Goal: Check status: Check status

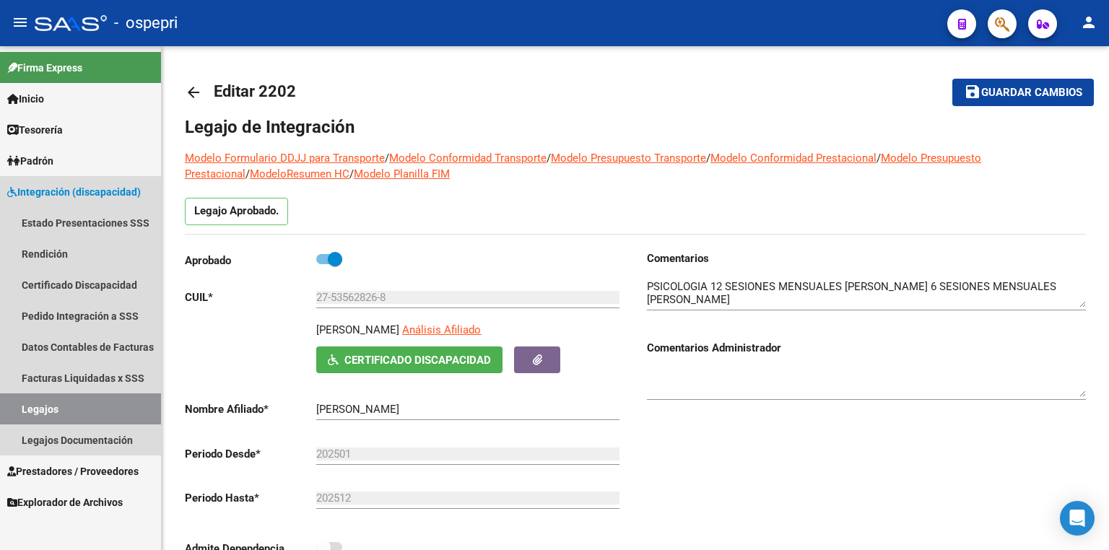
click at [107, 407] on link "Legajos" at bounding box center [80, 408] width 161 height 31
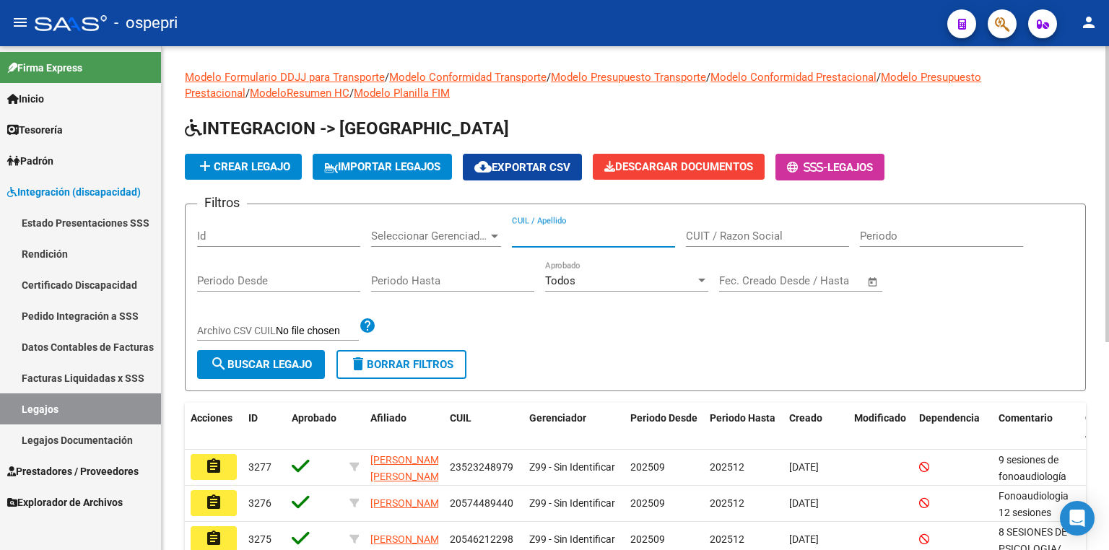
click at [560, 238] on input "CUIL / Apellido" at bounding box center [593, 236] width 163 height 13
paste input "58692291"
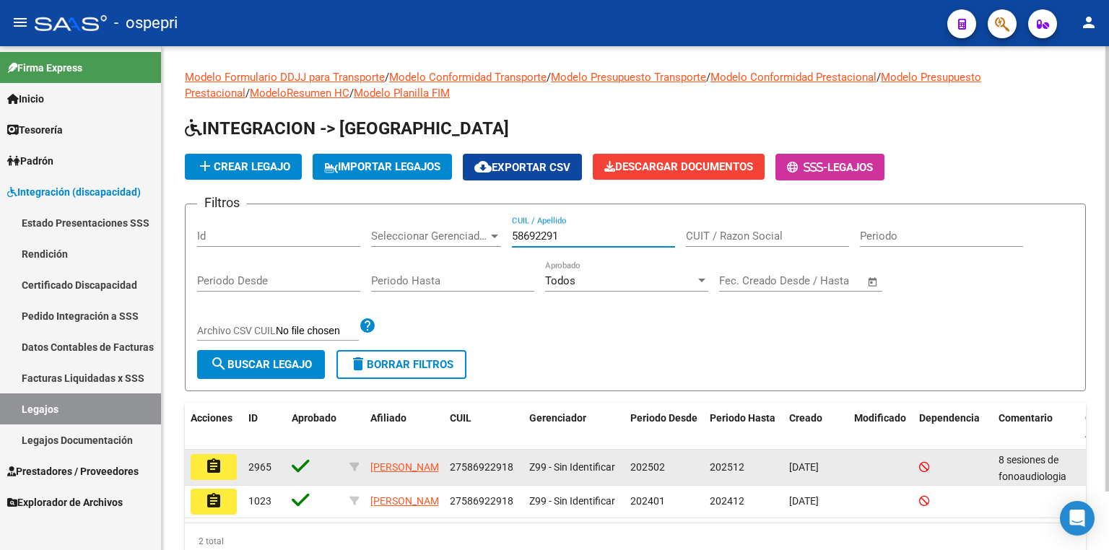
type input "58692291"
click at [225, 463] on button "assignment" at bounding box center [214, 467] width 46 height 26
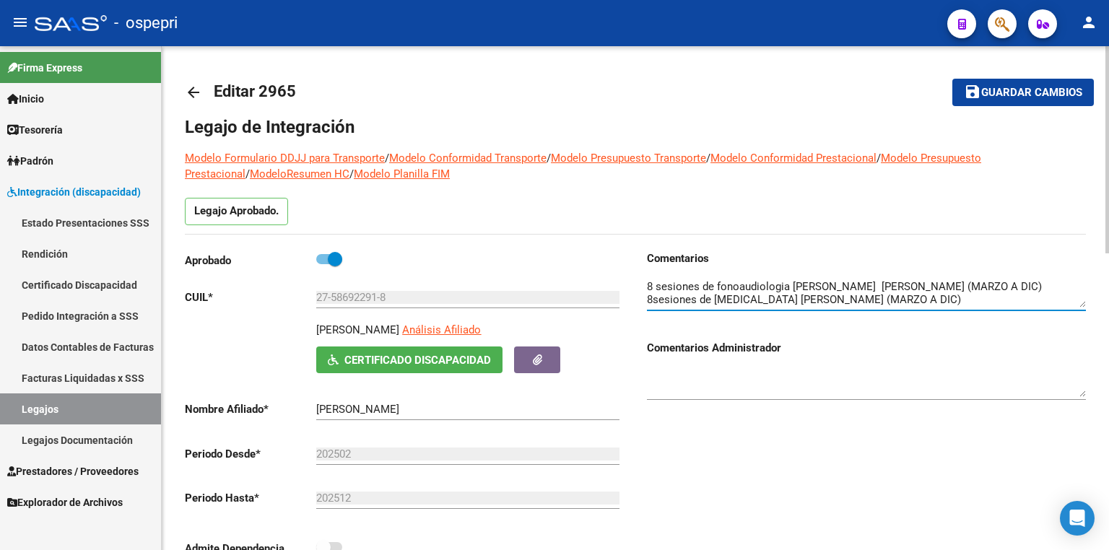
click at [1030, 297] on textarea at bounding box center [866, 293] width 439 height 29
